Goal: Information Seeking & Learning: Learn about a topic

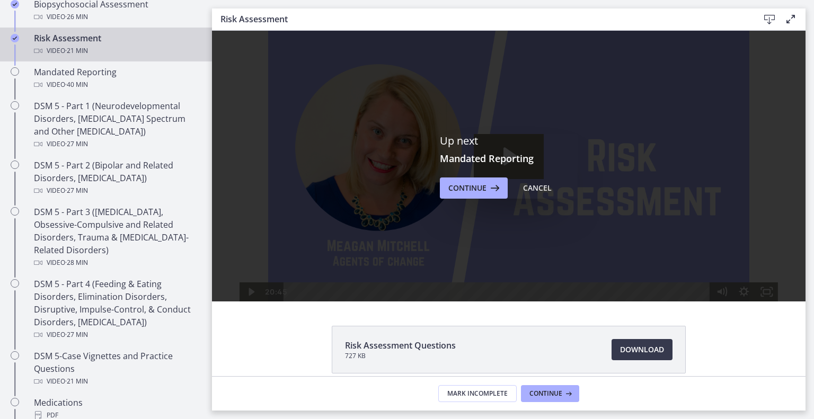
scroll to position [396, 0]
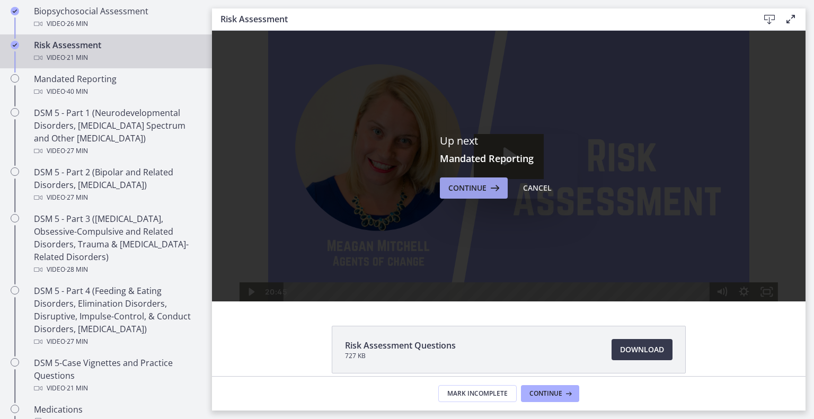
click at [484, 199] on button "Continue" at bounding box center [474, 188] width 68 height 21
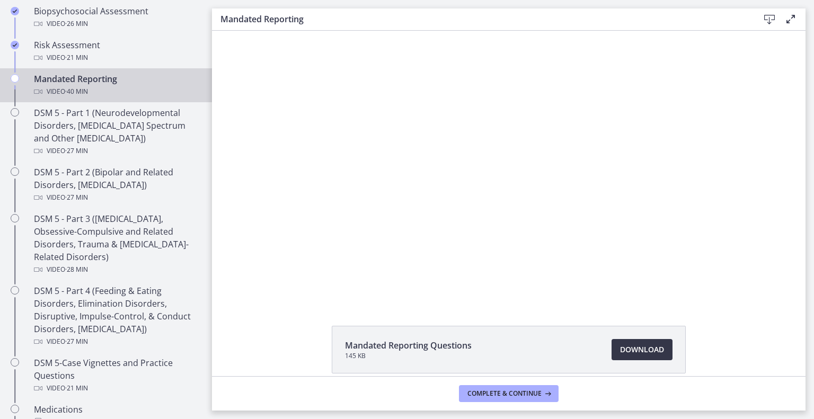
click at [664, 356] on span "Download Opens in a new window" at bounding box center [642, 350] width 44 height 13
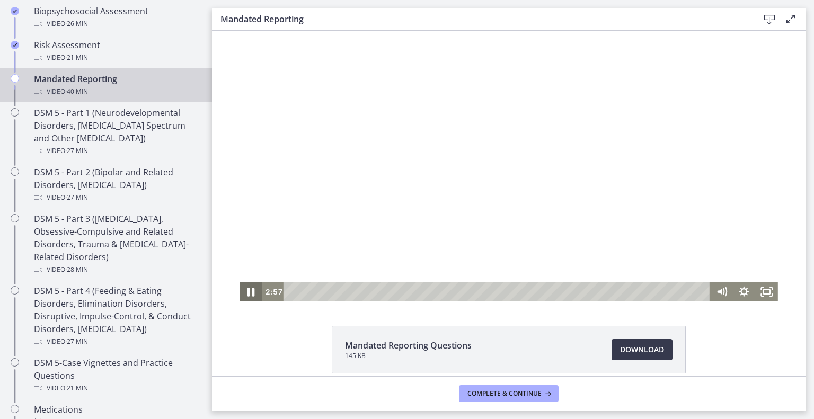
click at [248, 295] on icon "Pause" at bounding box center [251, 292] width 7 height 9
click at [241, 290] on icon "Play Video" at bounding box center [252, 292] width 22 height 19
click at [248, 294] on icon "Pause" at bounding box center [251, 292] width 7 height 9
click at [239, 292] on icon "Play Video" at bounding box center [252, 292] width 27 height 23
click at [591, 292] on div "31:00" at bounding box center [498, 292] width 413 height 19
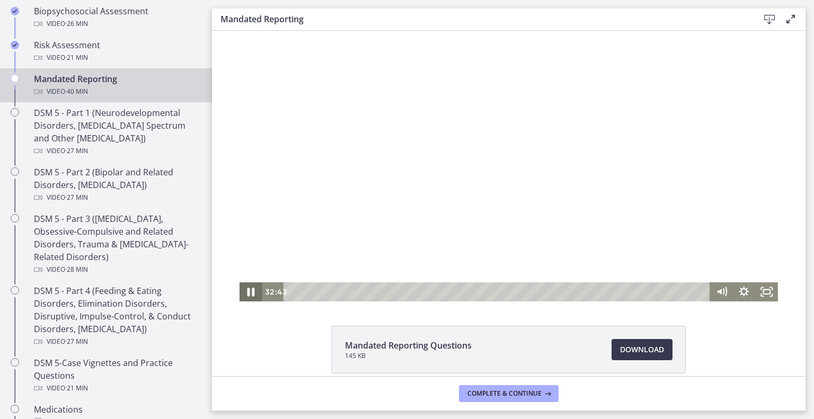
click at [238, 294] on icon "Pause" at bounding box center [251, 292] width 27 height 23
click at [249, 293] on icon "Play Video" at bounding box center [252, 292] width 7 height 10
click at [623, 290] on div "34:04" at bounding box center [498, 292] width 413 height 19
click at [630, 290] on div "34:48" at bounding box center [498, 292] width 413 height 19
click at [634, 292] on div "35:12" at bounding box center [498, 292] width 413 height 19
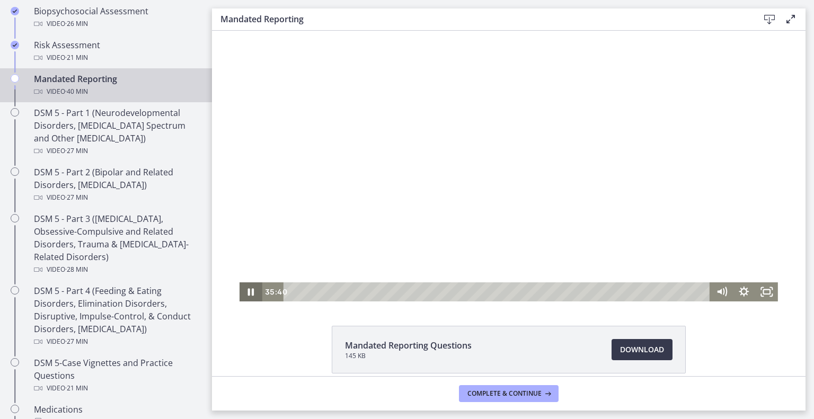
click at [248, 290] on icon "Pause" at bounding box center [251, 292] width 6 height 7
click at [239, 292] on icon "Play Video" at bounding box center [252, 292] width 27 height 23
click at [663, 292] on div "38:00" at bounding box center [498, 292] width 413 height 19
click at [238, 286] on icon "Pause" at bounding box center [251, 292] width 27 height 23
click at [239, 292] on icon "Play Video" at bounding box center [252, 292] width 27 height 23
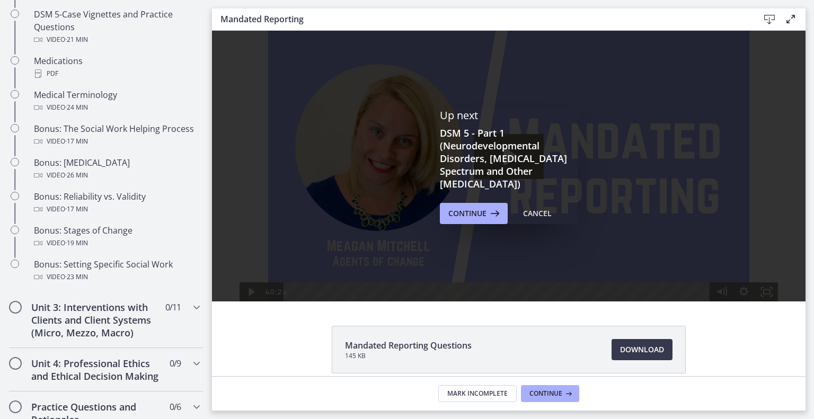
scroll to position [746, 0]
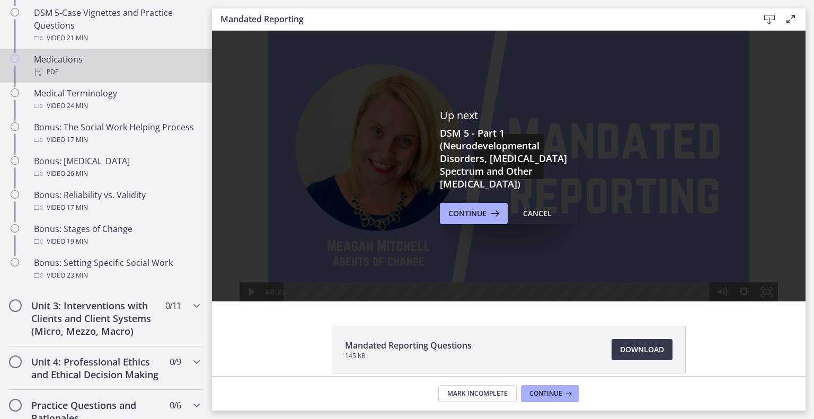
click at [101, 78] on div "PDF" at bounding box center [116, 72] width 165 height 13
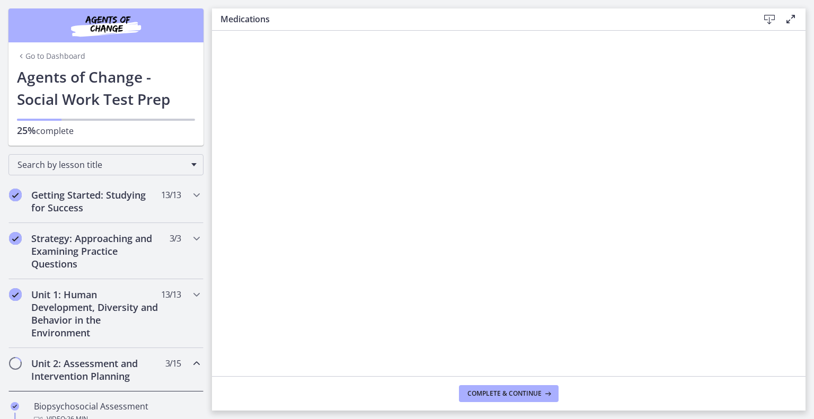
click at [30, 62] on link "Go to Dashboard" at bounding box center [51, 56] width 68 height 11
click at [32, 62] on link "Go to Dashboard" at bounding box center [51, 56] width 68 height 11
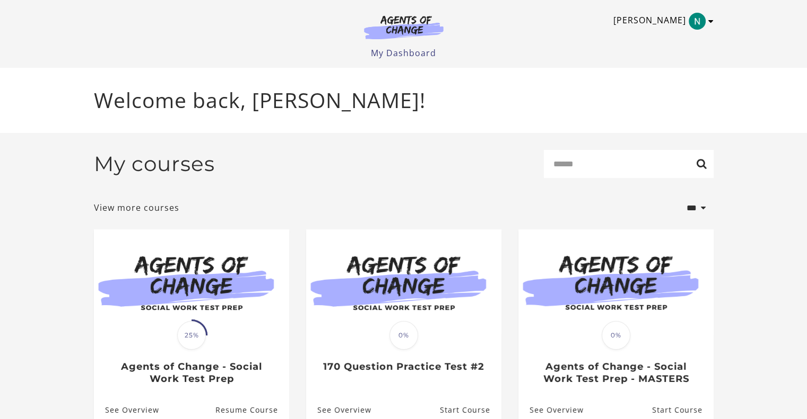
click at [706, 19] on link "[PERSON_NAME]" at bounding box center [660, 21] width 95 height 17
click at [655, 78] on link "Sign Out" at bounding box center [669, 75] width 93 height 18
